Goal: Information Seeking & Learning: Learn about a topic

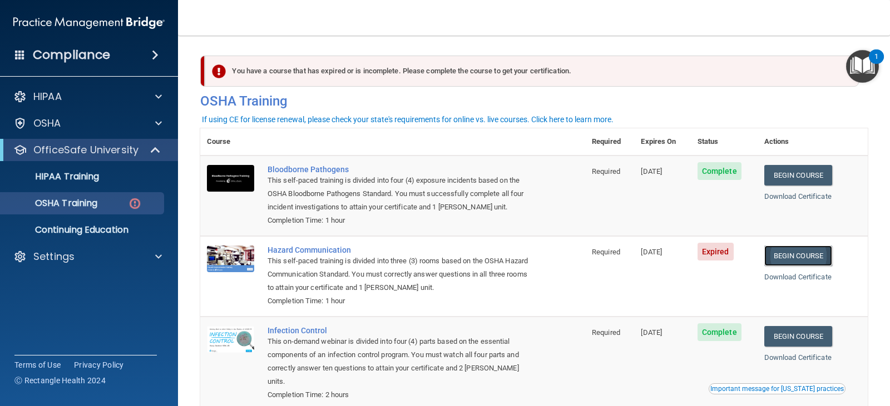
click at [801, 253] on link "Begin Course" at bounding box center [798, 256] width 68 height 21
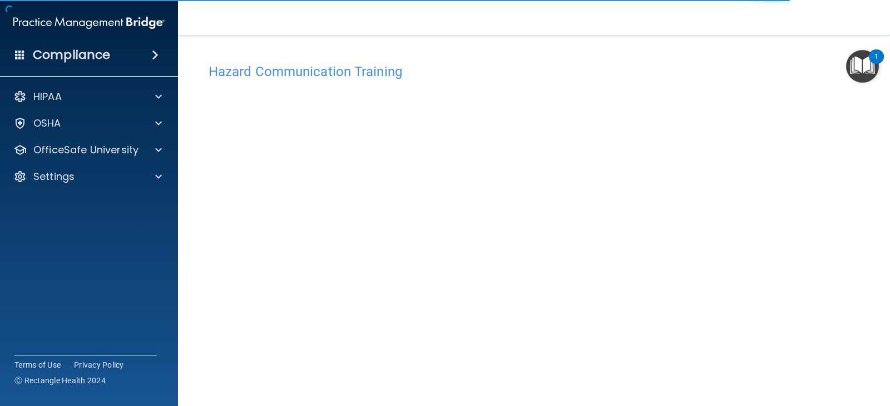
scroll to position [12, 0]
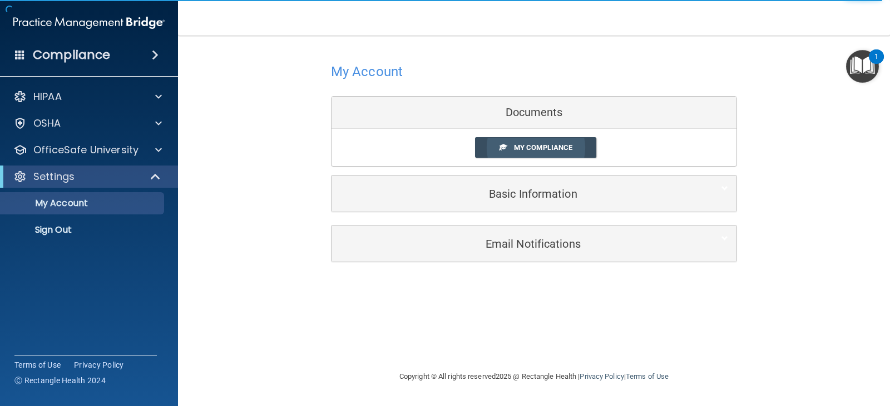
click at [562, 146] on span "My Compliance" at bounding box center [543, 147] width 58 height 8
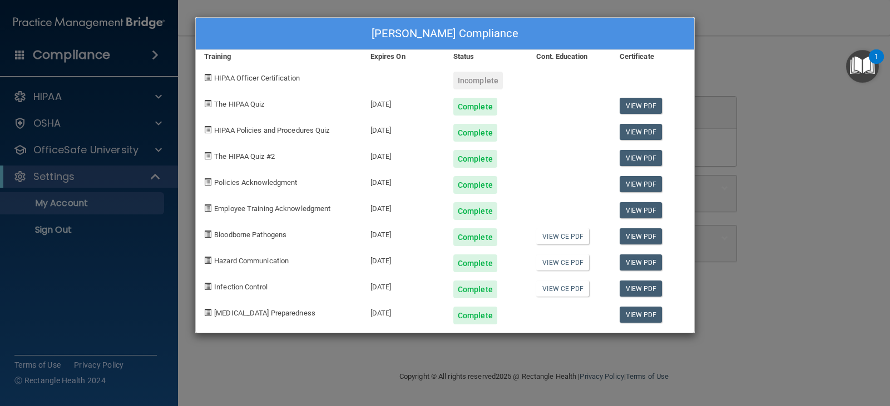
click at [59, 204] on div "[PERSON_NAME] Compliance Training Expires On Status Cont. Education Certificate…" at bounding box center [445, 203] width 890 height 406
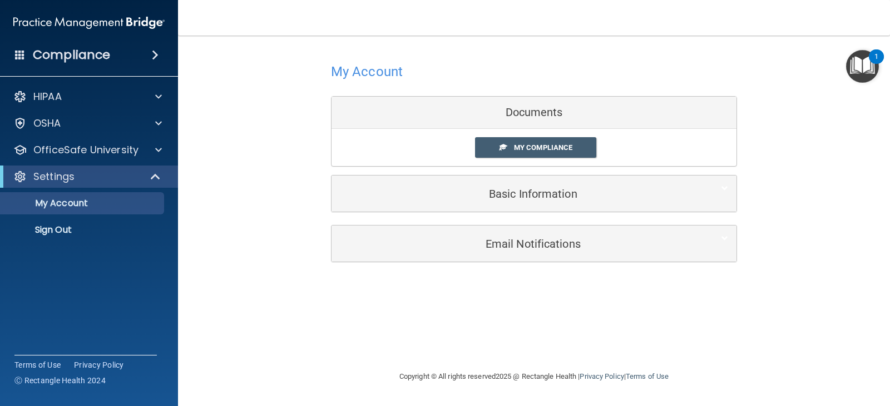
click at [540, 110] on div "Documents" at bounding box center [533, 113] width 405 height 32
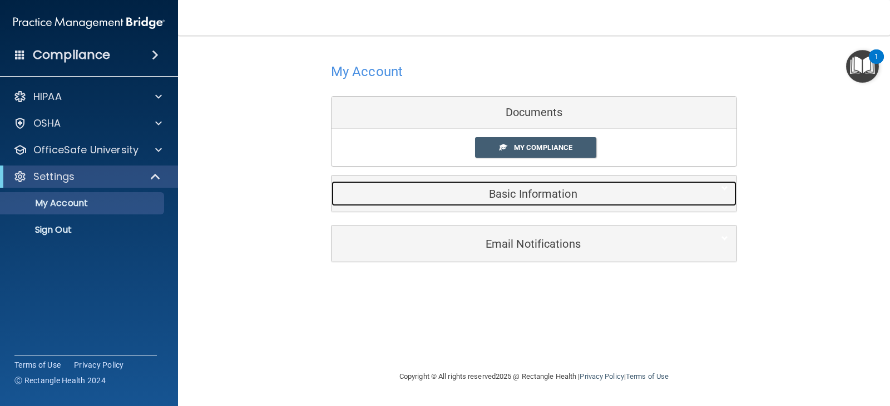
click at [534, 206] on div "Basic Information" at bounding box center [516, 193] width 371 height 25
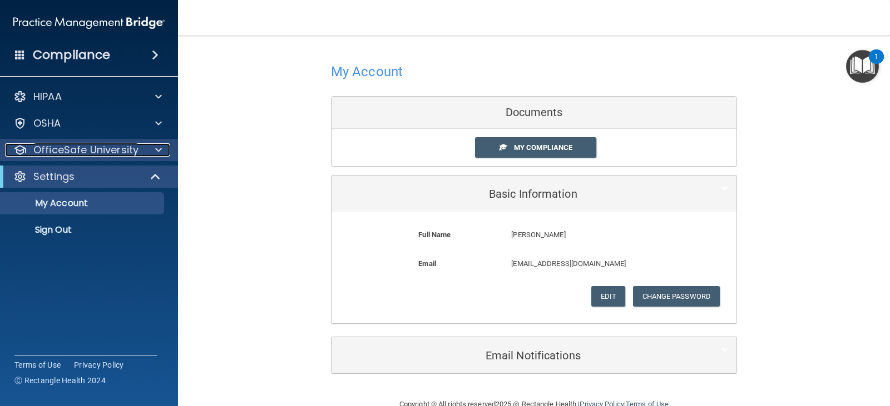
click at [59, 150] on p "OfficeSafe University" at bounding box center [85, 149] width 105 height 13
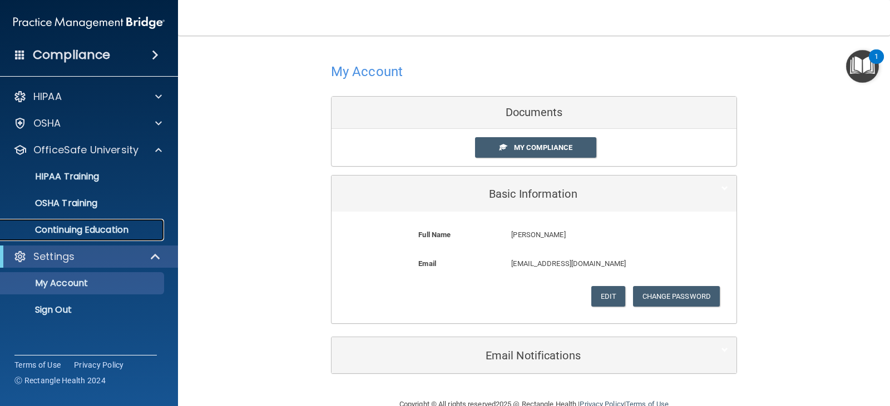
click at [62, 229] on p "Continuing Education" at bounding box center [83, 230] width 152 height 11
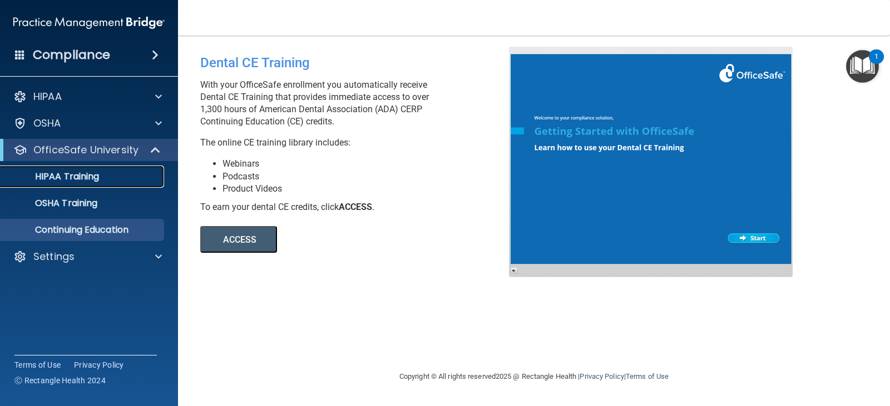
click at [73, 175] on p "HIPAA Training" at bounding box center [53, 176] width 92 height 11
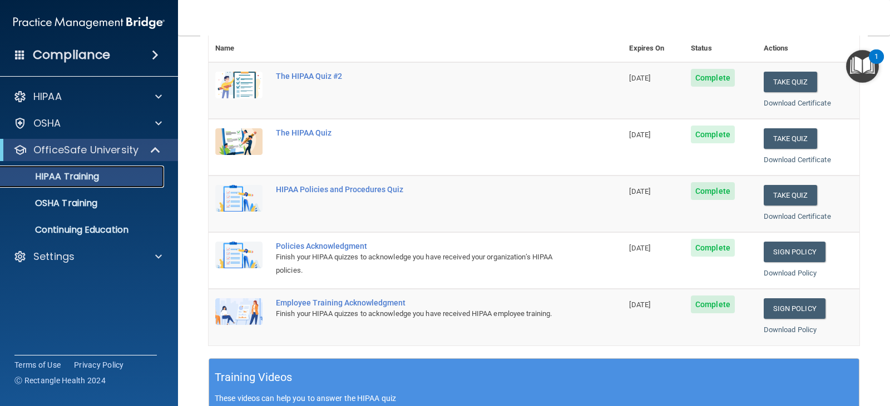
scroll to position [70, 0]
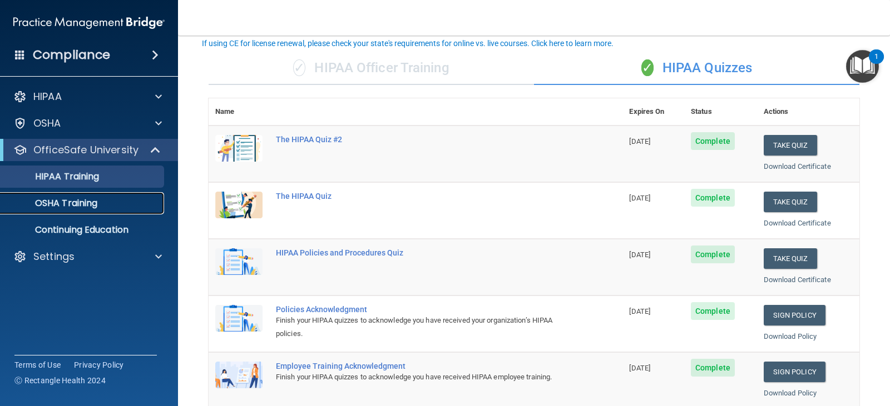
click at [84, 201] on p "OSHA Training" at bounding box center [52, 203] width 90 height 11
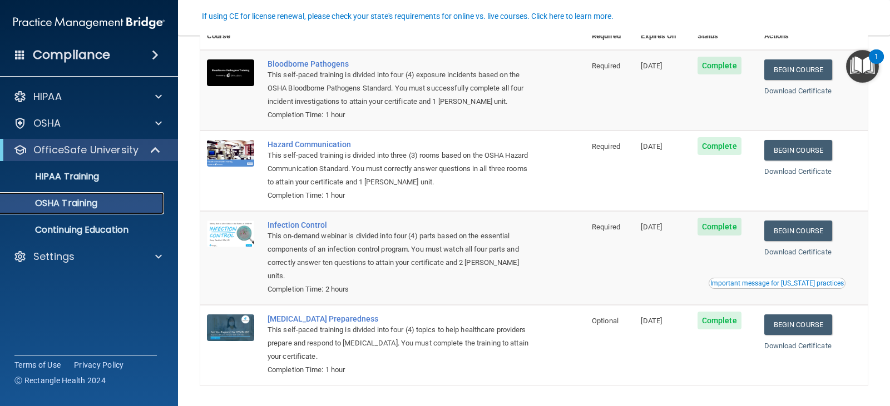
scroll to position [101, 0]
